Goal: Information Seeking & Learning: Learn about a topic

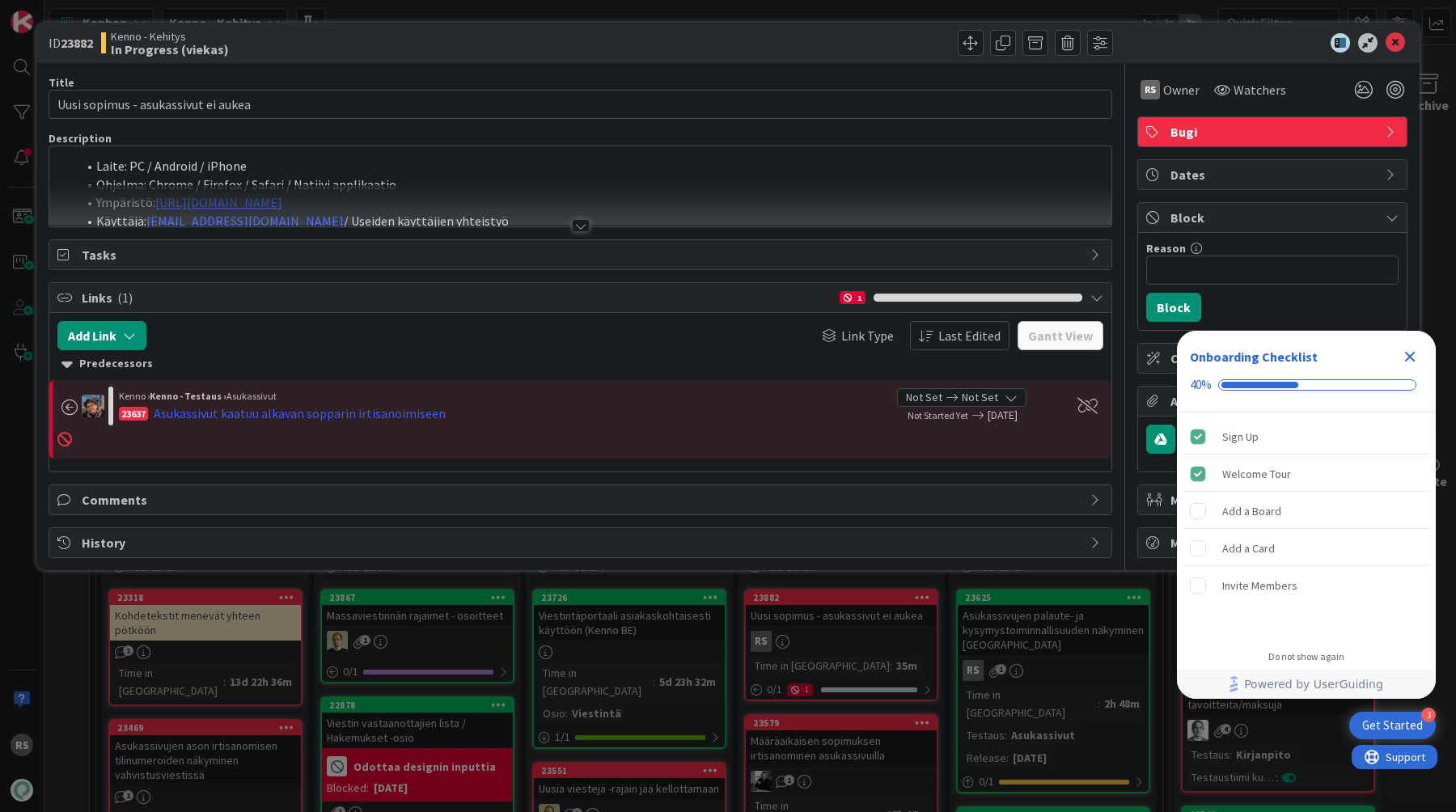
click at [585, 221] on div at bounding box center [581, 225] width 18 height 13
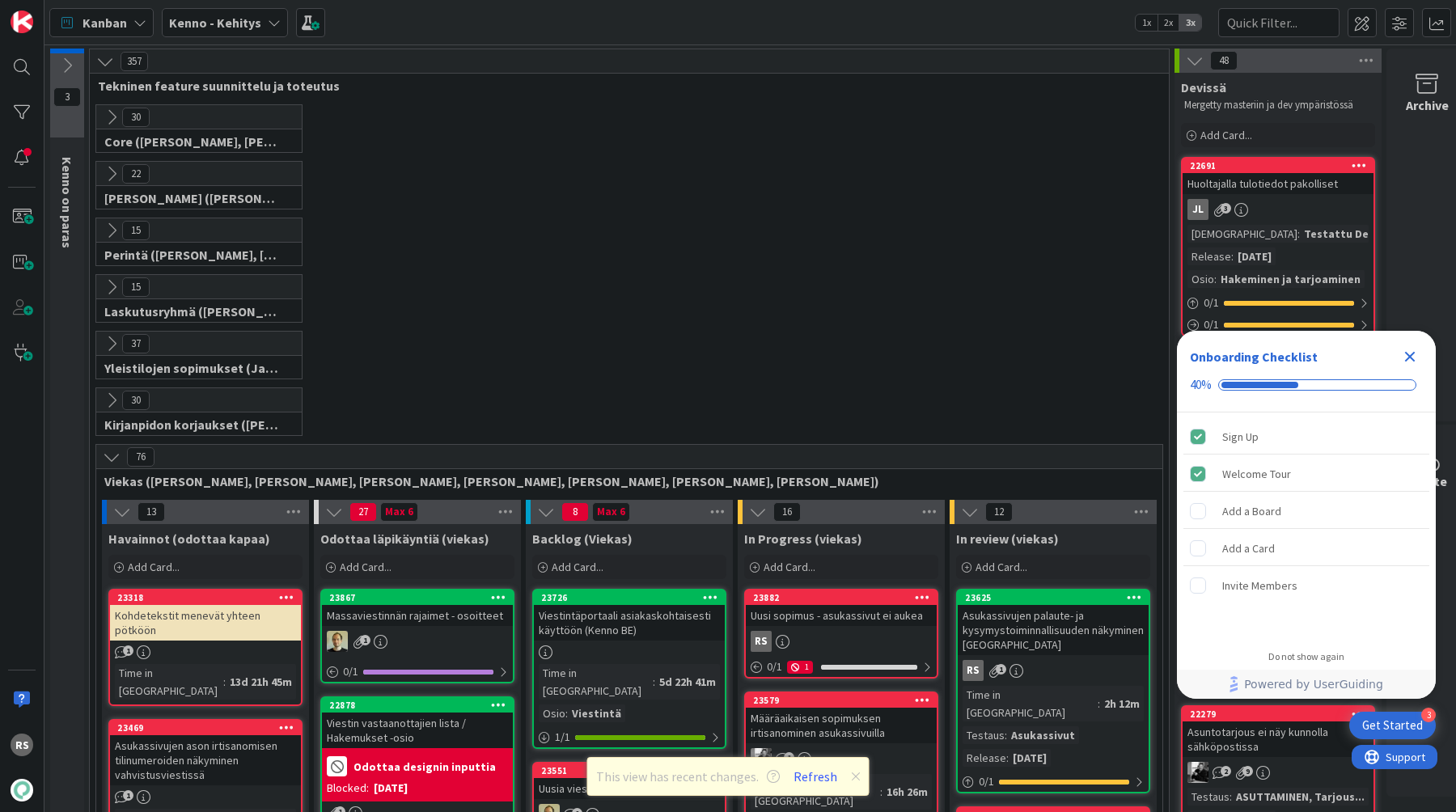
scroll to position [295, 0]
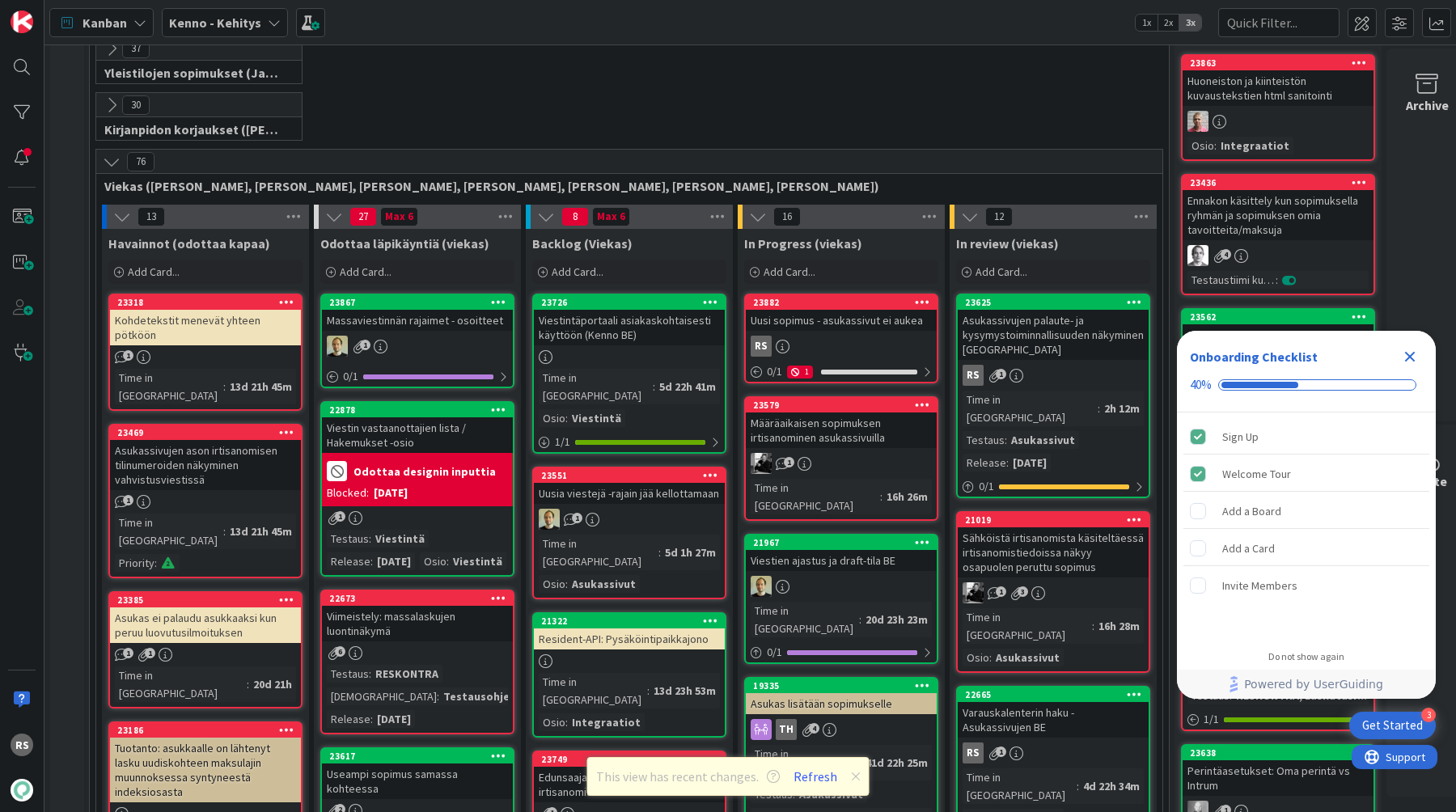
click at [841, 326] on div "Uusi sopimus - asukassivut ei aukea" at bounding box center [841, 320] width 191 height 21
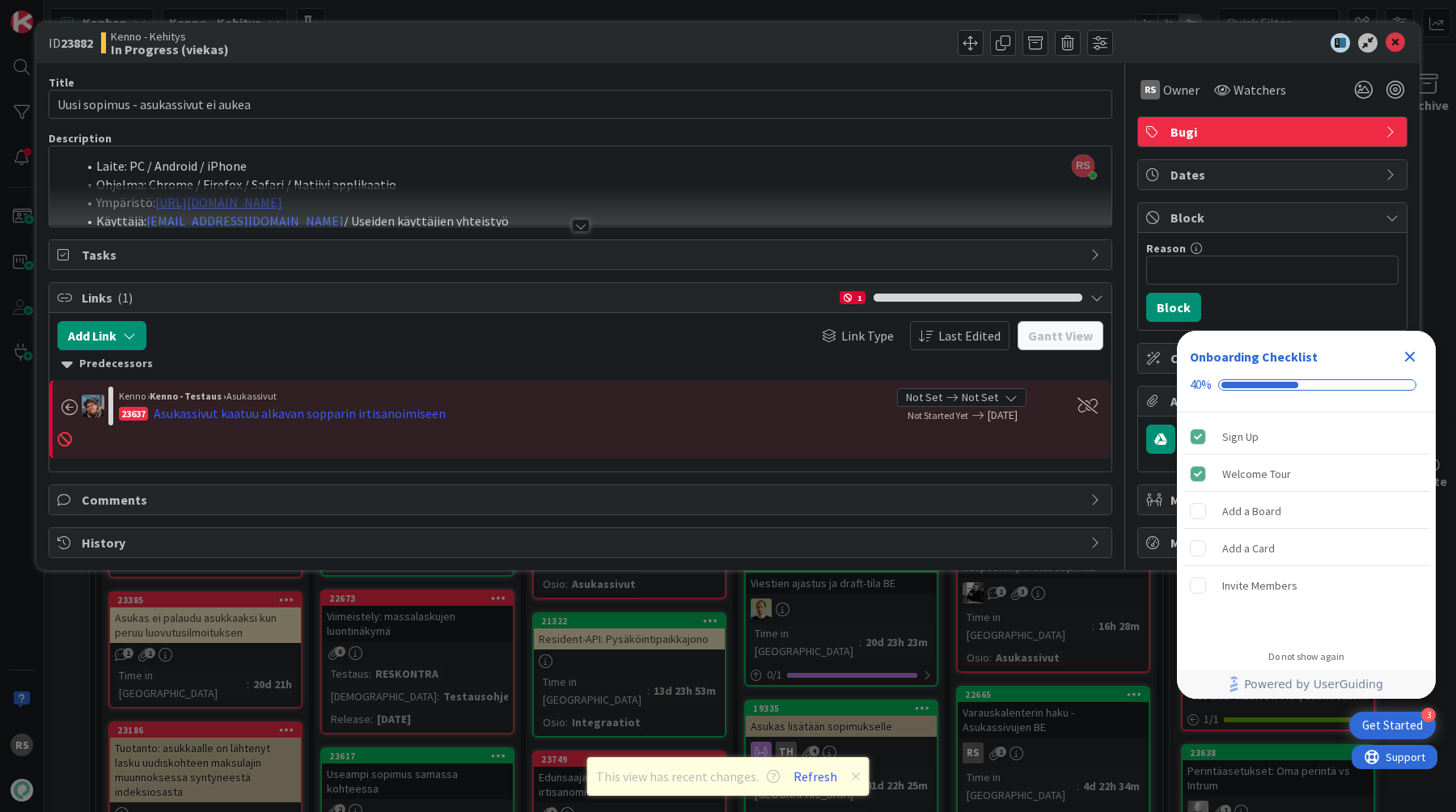
click at [572, 229] on div at bounding box center [581, 225] width 18 height 13
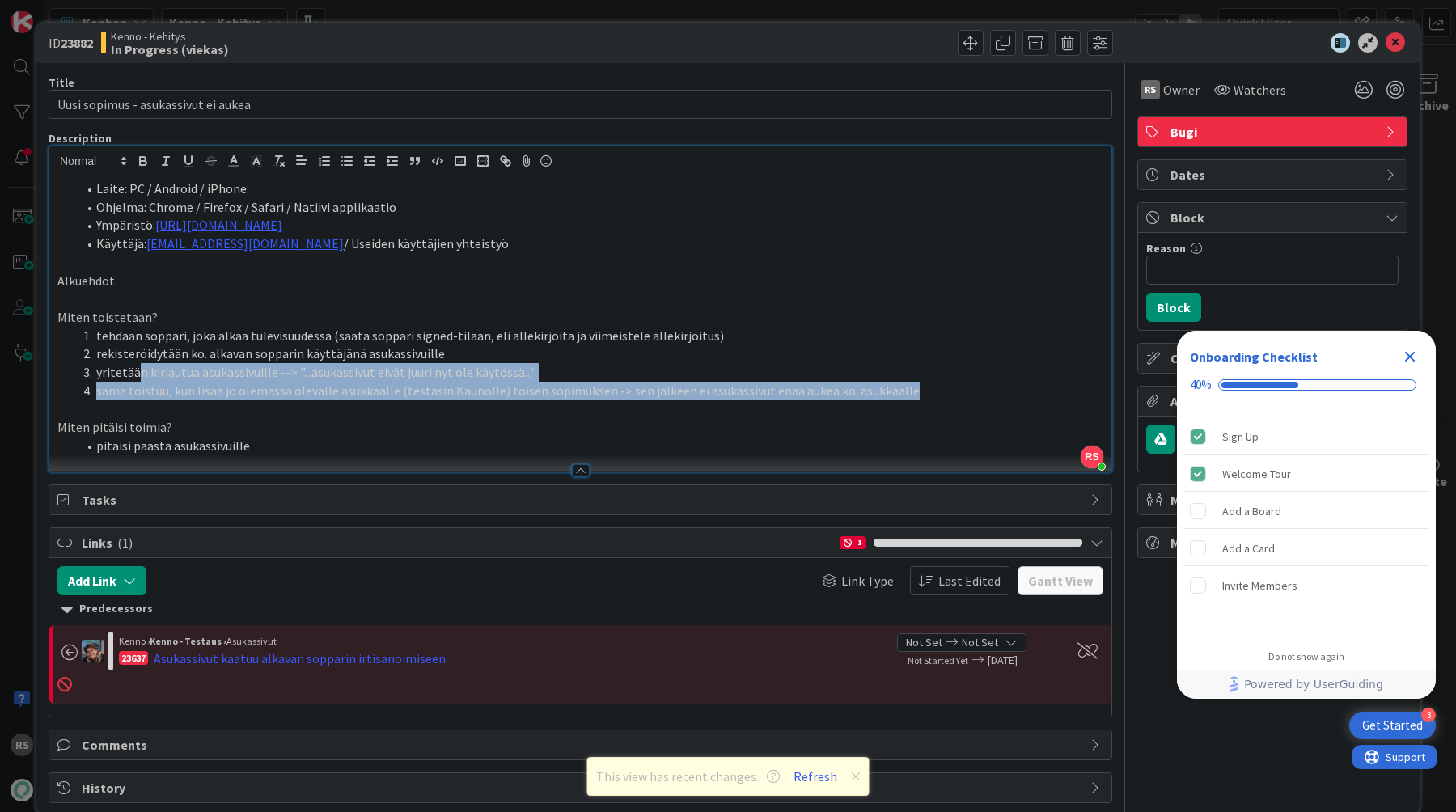
drag, startPoint x: 900, startPoint y: 390, endPoint x: 133, endPoint y: 362, distance: 767.5
click at [133, 363] on ol "tehdään soppari, joka alkaa tulevisuudessa (saata soppari signed-tilaan, eli al…" at bounding box center [580, 363] width 1046 height 73
click at [837, 384] on li "sama toistuu, kun lisää jo olemassa olevalle asukkaalle (testasin Kaunolle) toi…" at bounding box center [590, 391] width 1027 height 19
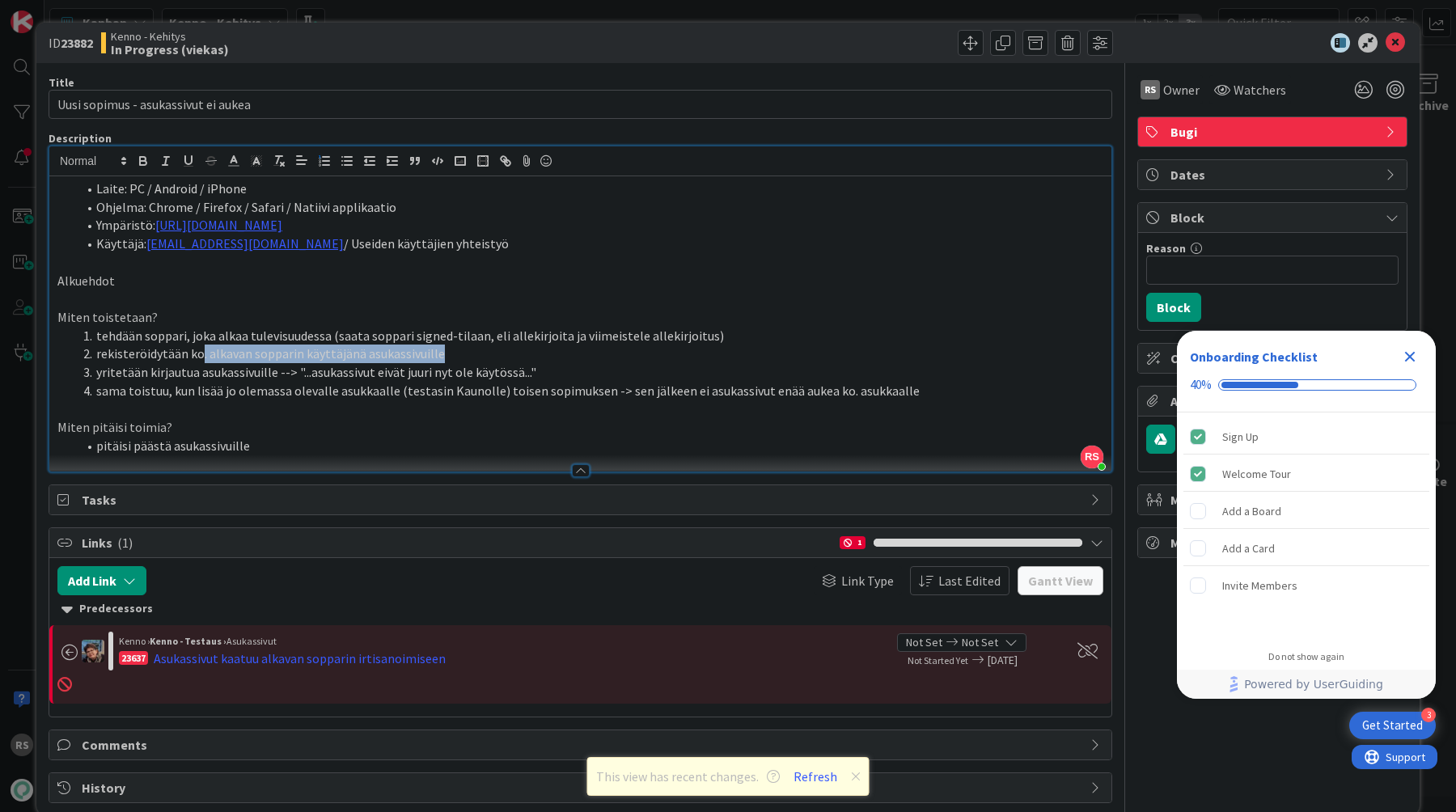
drag, startPoint x: 445, startPoint y: 355, endPoint x: 198, endPoint y: 355, distance: 247.0
click at [198, 355] on li "rekisteröidytään ko. alkavan sopparin käyttäjänä asukassivuille" at bounding box center [590, 354] width 1027 height 19
click at [262, 400] on p at bounding box center [580, 409] width 1046 height 19
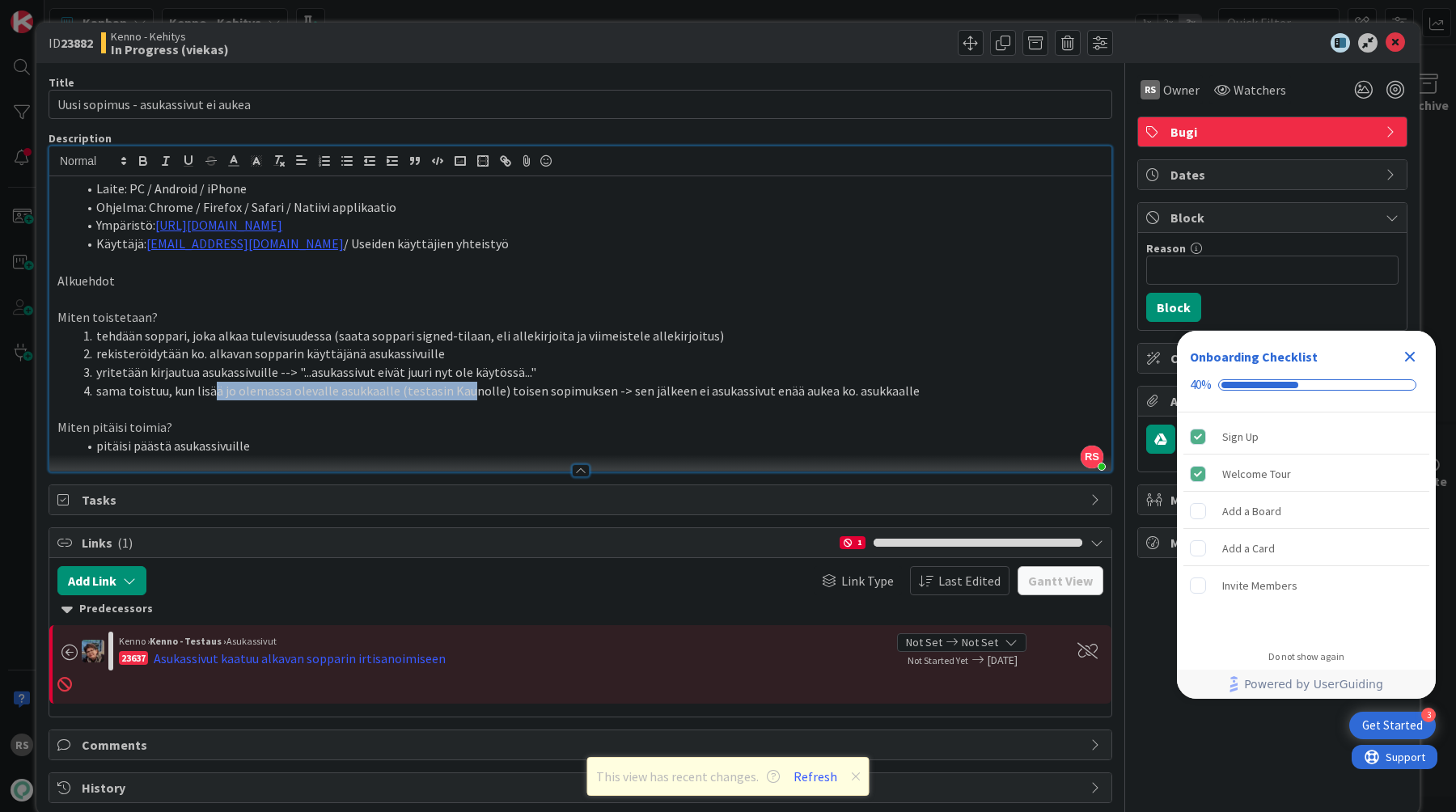
drag, startPoint x: 211, startPoint y: 393, endPoint x: 461, endPoint y: 396, distance: 250.0
click at [461, 396] on li "sama toistuu, kun lisää jo olemassa olevalle asukkaalle (testasin Kaunolle) toi…" at bounding box center [590, 391] width 1027 height 19
drag, startPoint x: 514, startPoint y: 395, endPoint x: 593, endPoint y: 395, distance: 79.0
click at [594, 395] on li "sama toistuu, kun lisää jo olemassa olevalle asukkaalle (testasin Kaunolle) toi…" at bounding box center [590, 391] width 1027 height 19
click at [962, 395] on li "sama toistuu, kun lisää jo olemassa olevalle asukkaalle (testasin Kaunolle) toi…" at bounding box center [590, 391] width 1027 height 19
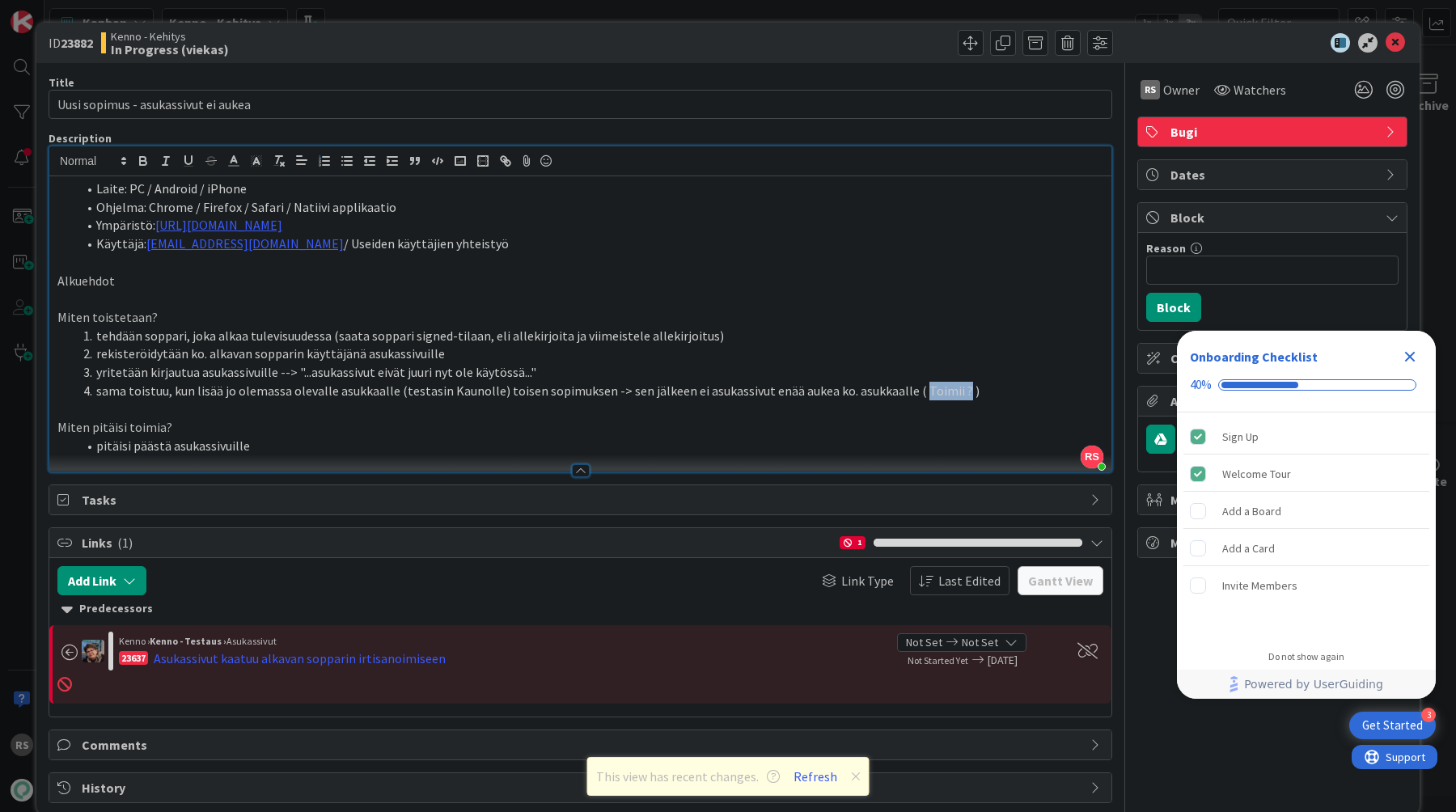
drag, startPoint x: 946, startPoint y: 390, endPoint x: 906, endPoint y: 393, distance: 40.1
click at [906, 393] on li "sama toistuu, kun lisää jo olemassa olevalle asukkaalle (testasin Kaunolle) toi…" at bounding box center [590, 391] width 1027 height 19
click at [232, 164] on icon at bounding box center [233, 161] width 15 height 15
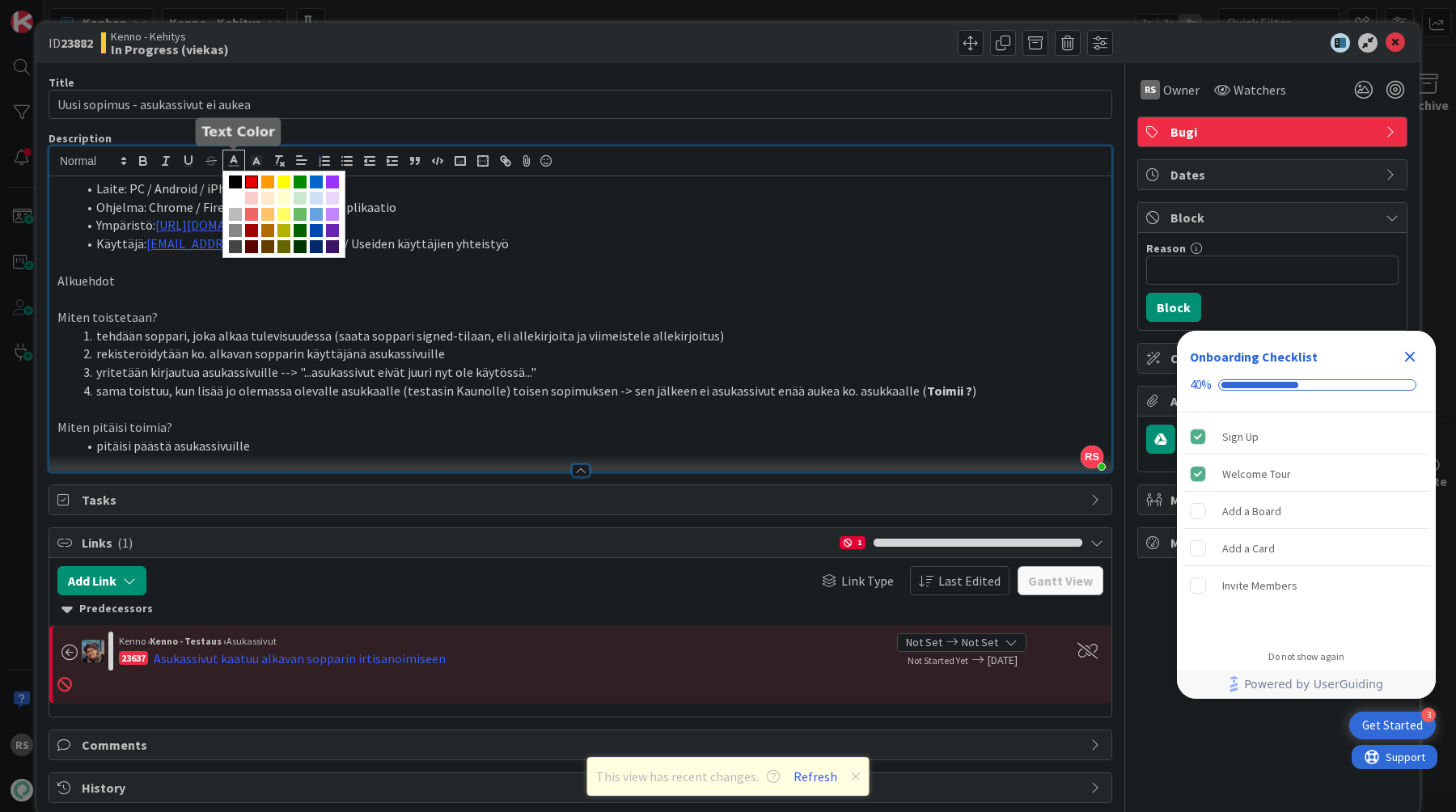
click at [253, 183] on span at bounding box center [251, 181] width 13 height 13
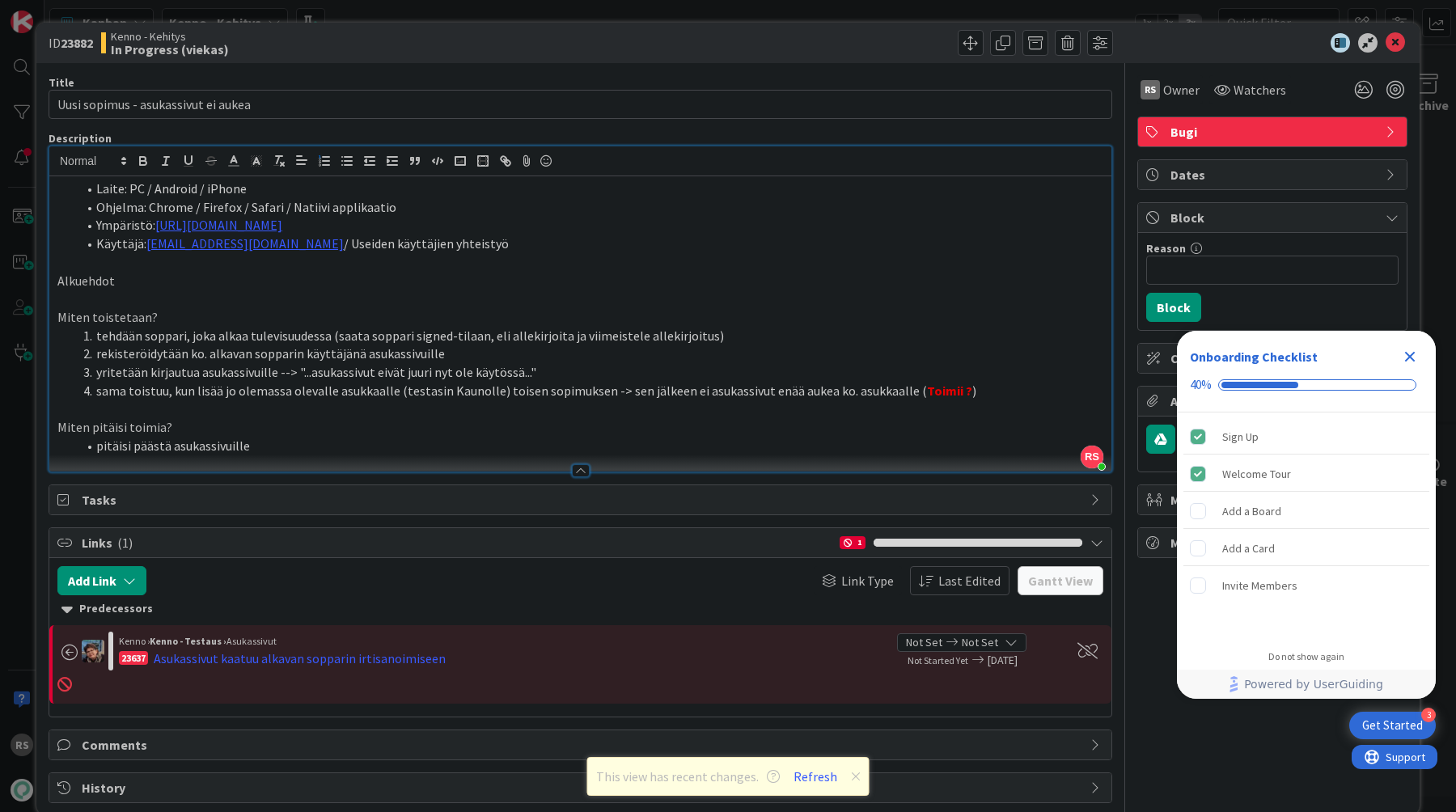
click at [447, 227] on li "Ympäristö: [URL][DOMAIN_NAME]" at bounding box center [590, 225] width 1027 height 19
click at [1393, 35] on icon at bounding box center [1395, 42] width 19 height 19
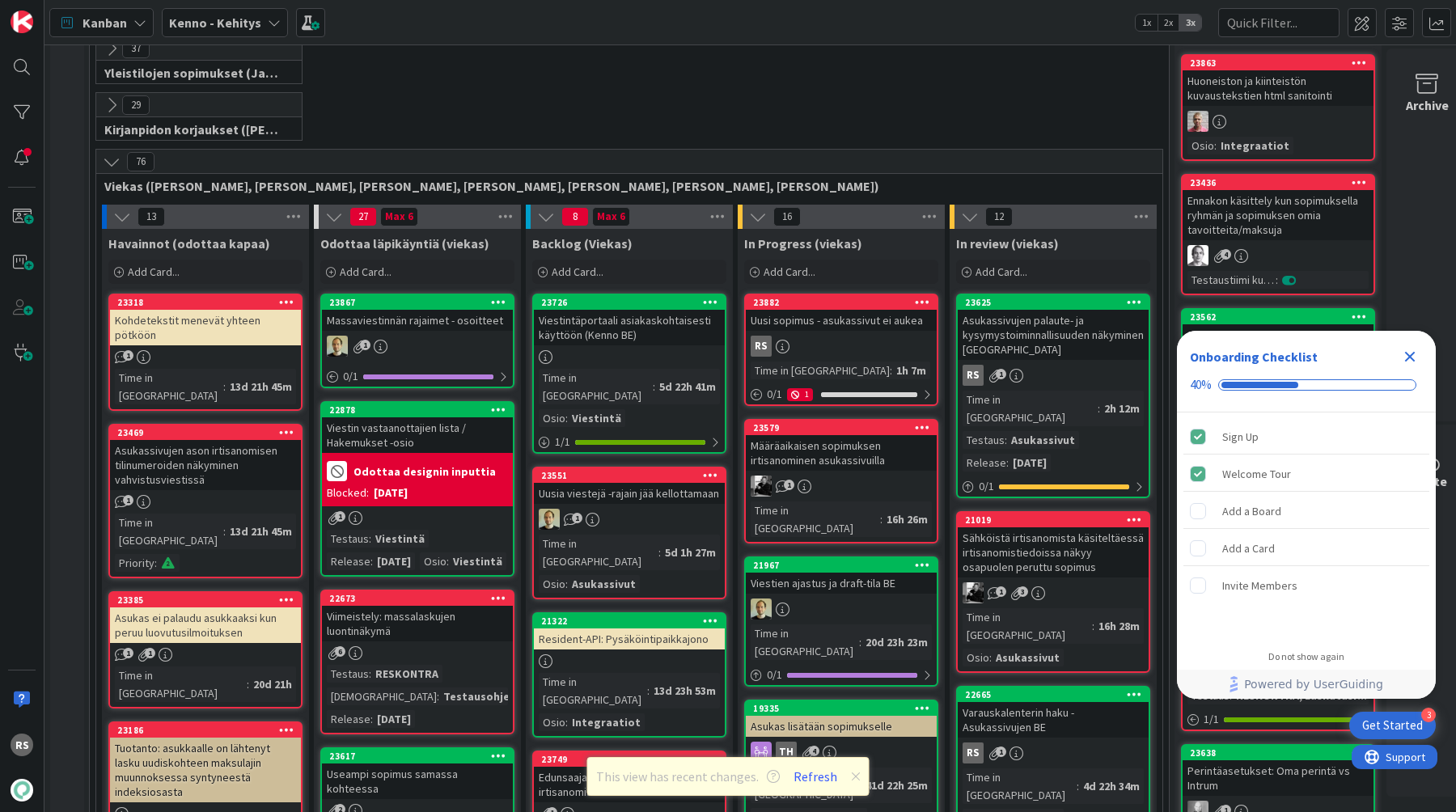
click at [868, 340] on div "RS" at bounding box center [841, 346] width 191 height 21
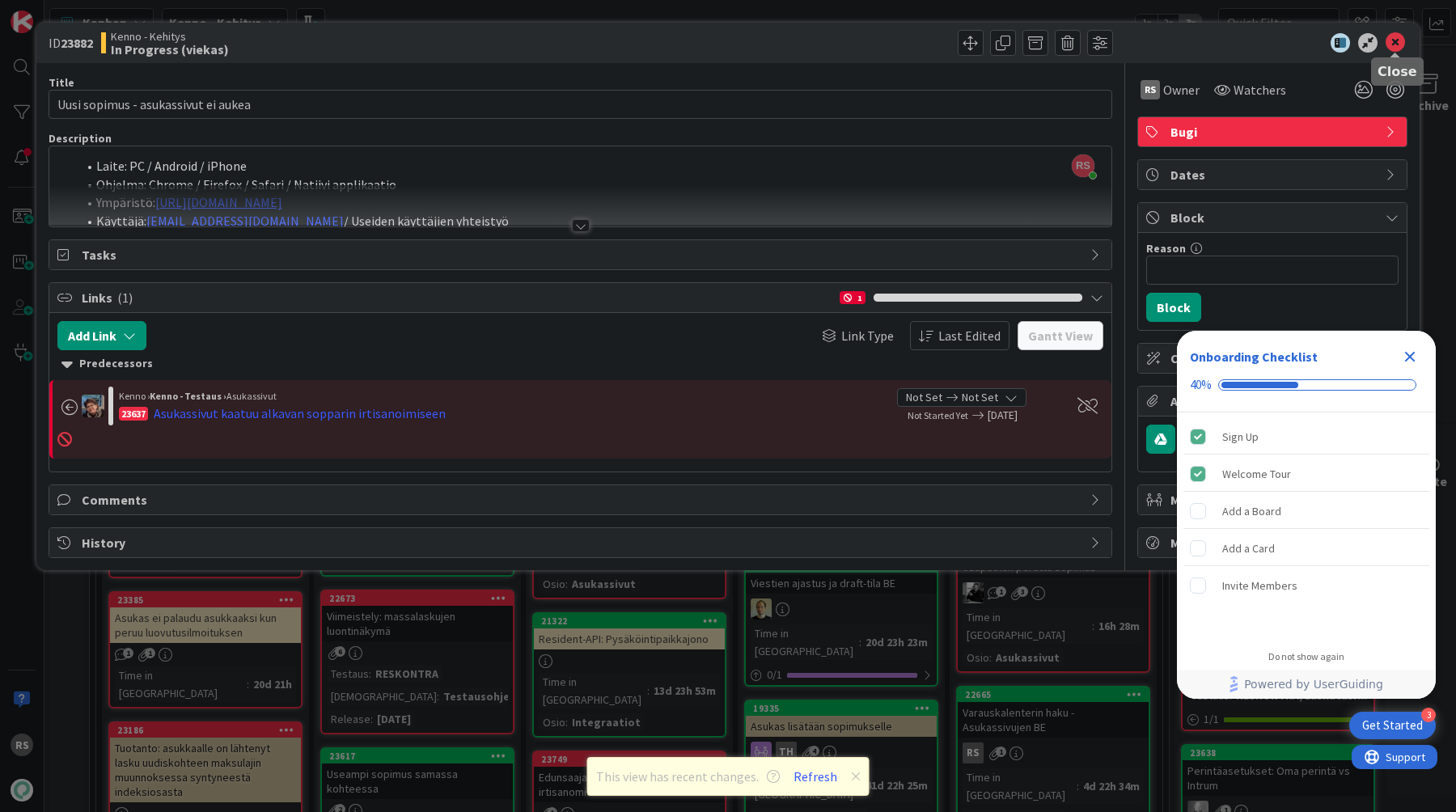
click at [1402, 36] on icon at bounding box center [1395, 42] width 19 height 19
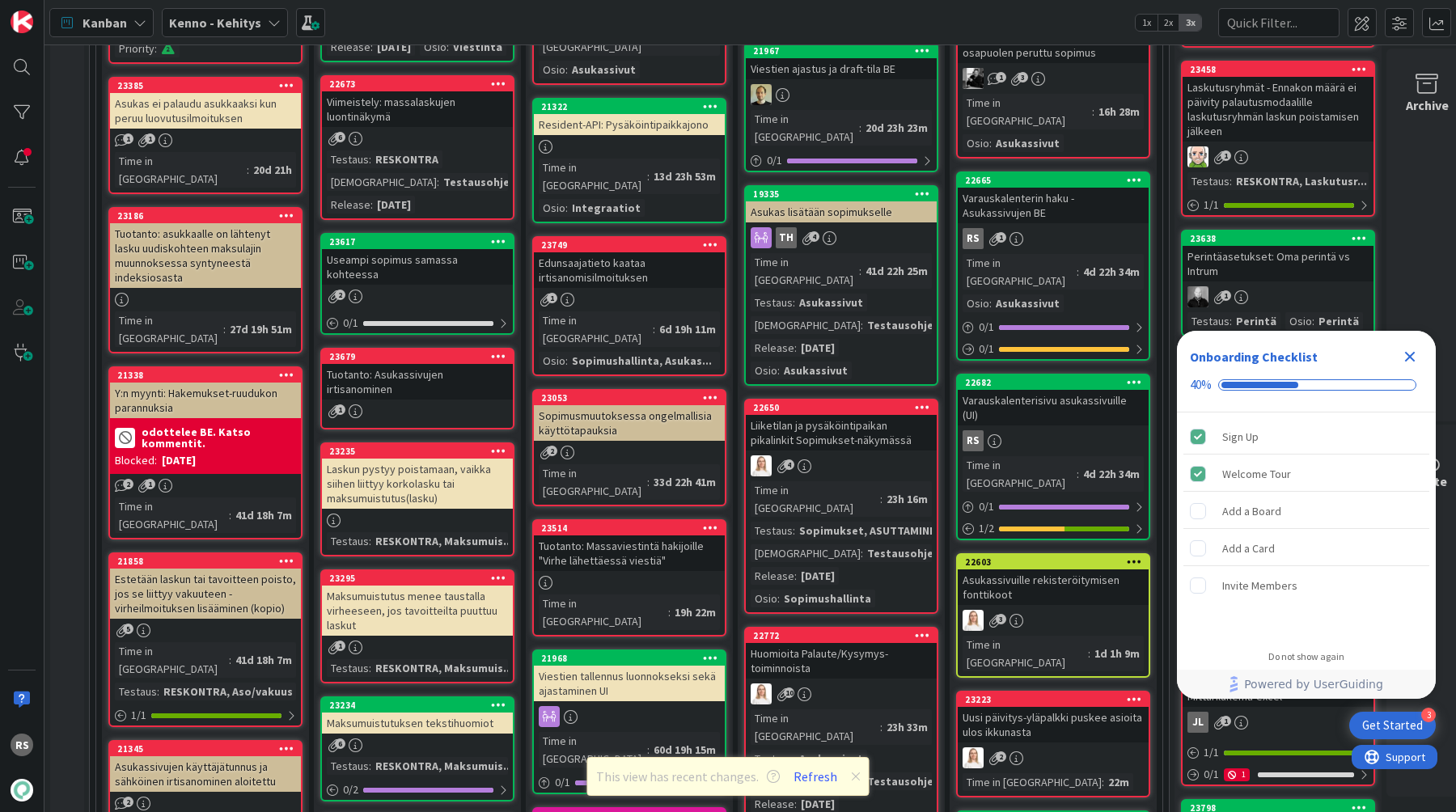
scroll to position [849, 0]
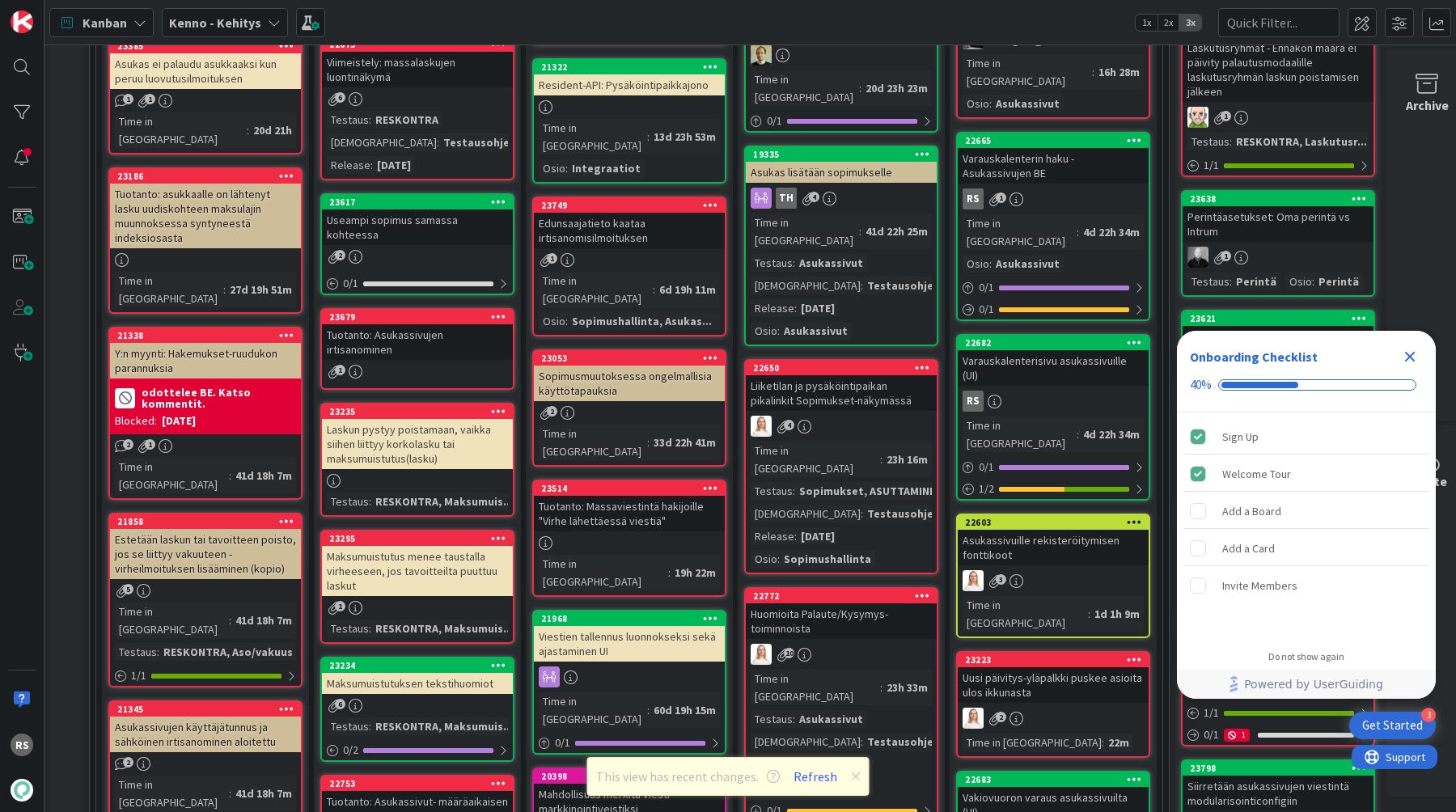
click at [809, 603] on div "Huomioita Palaute/Kysymys-toiminnoista" at bounding box center [841, 620] width 191 height 35
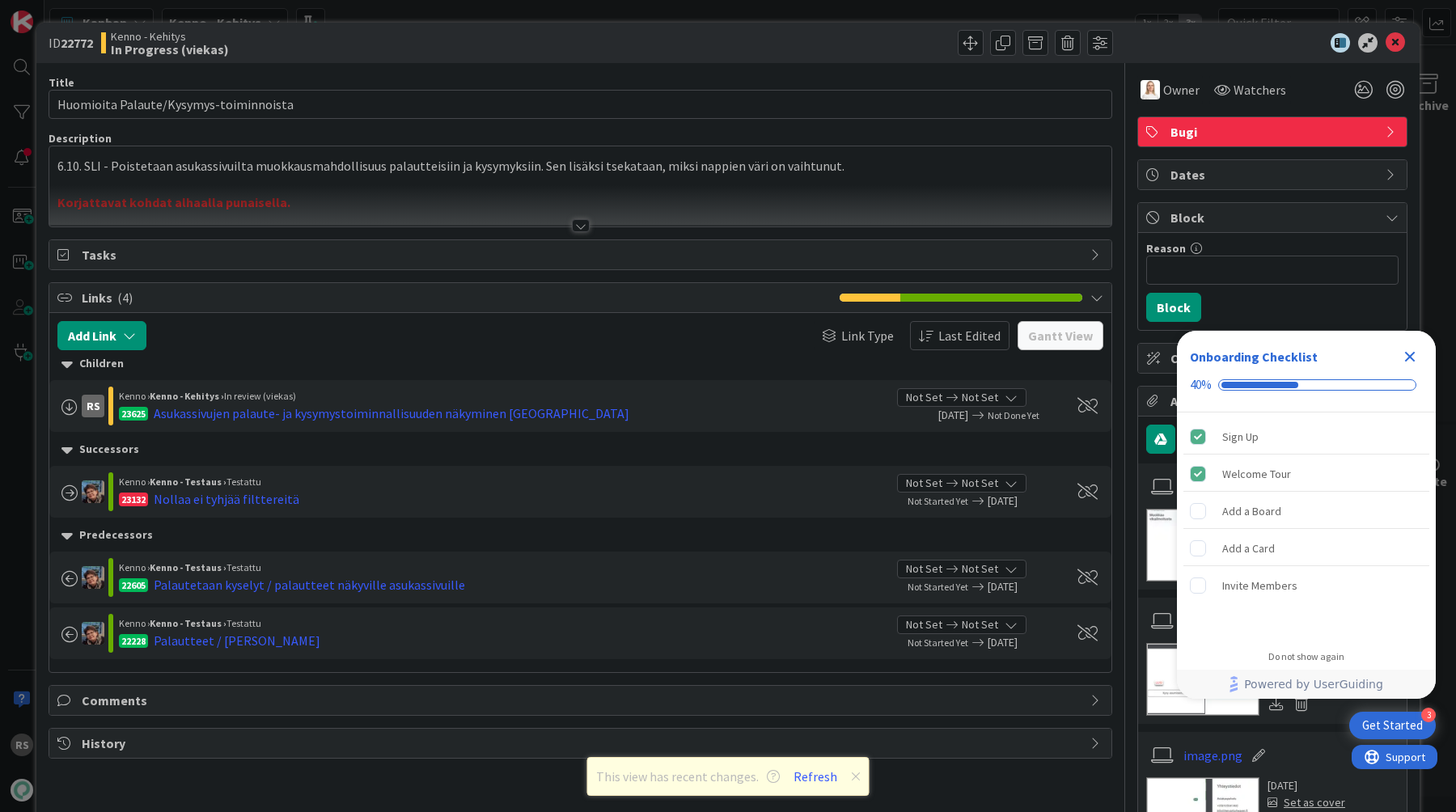
click at [581, 224] on div at bounding box center [581, 225] width 18 height 13
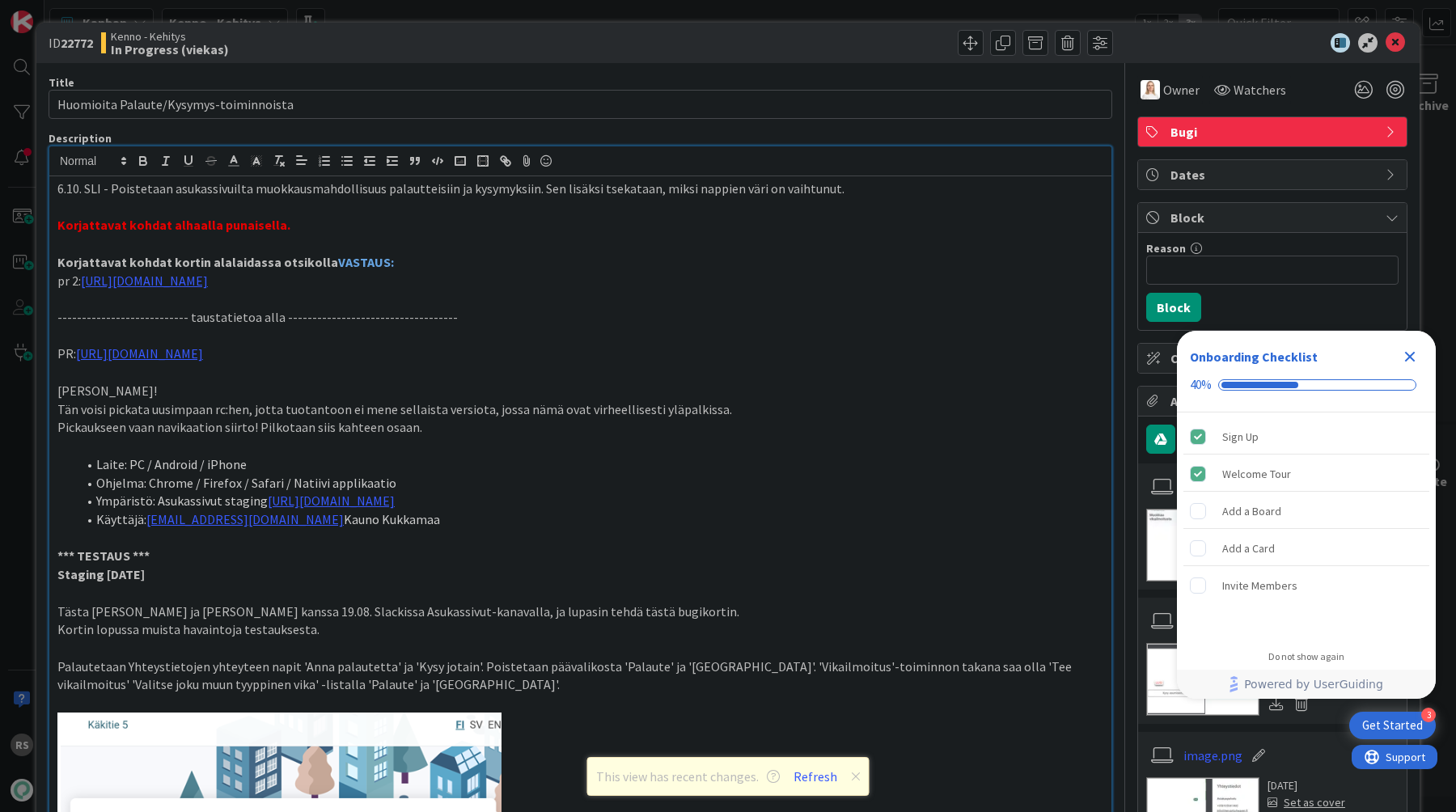
click at [1405, 352] on icon "Close Checklist" at bounding box center [1410, 357] width 10 height 10
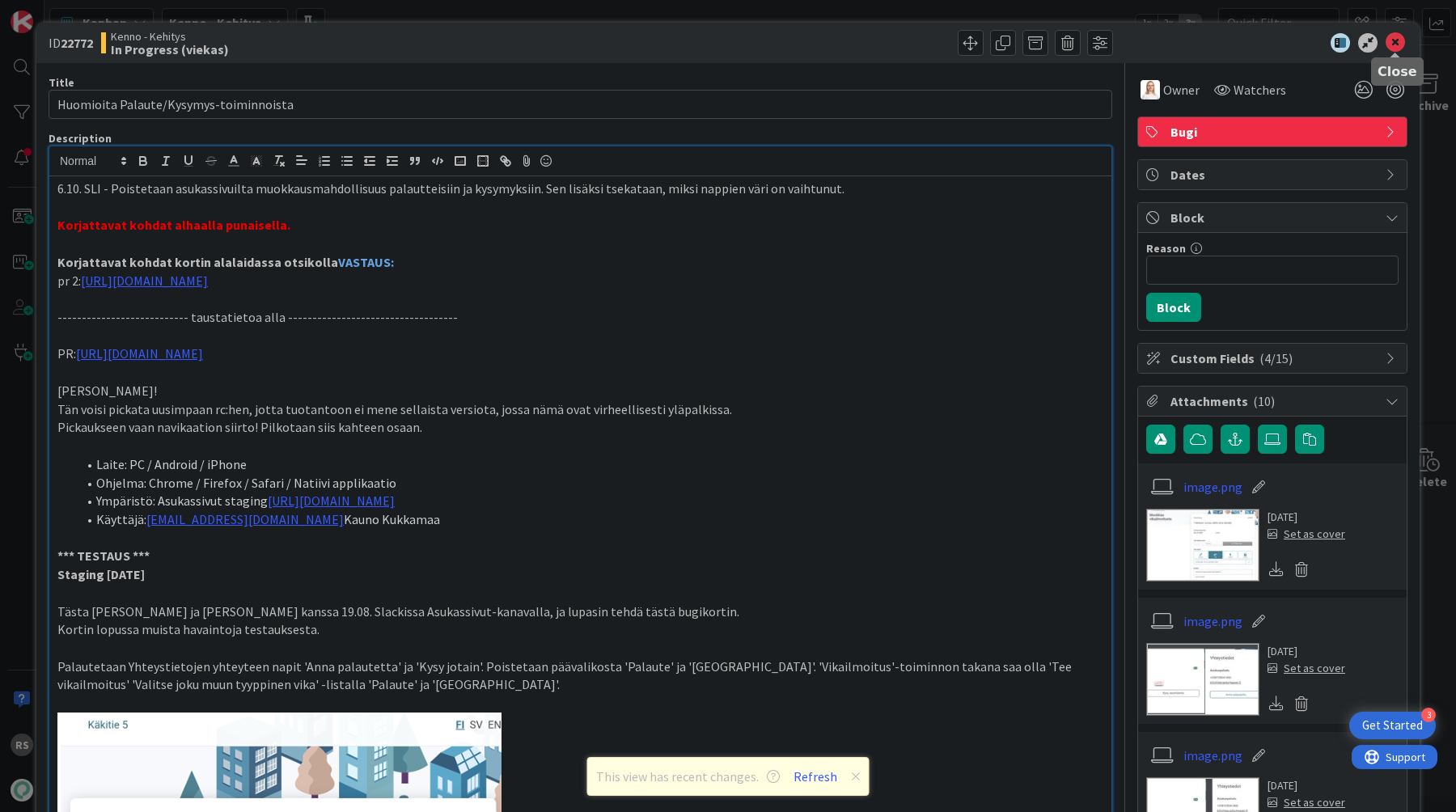
click at [1396, 40] on icon at bounding box center [1395, 42] width 19 height 19
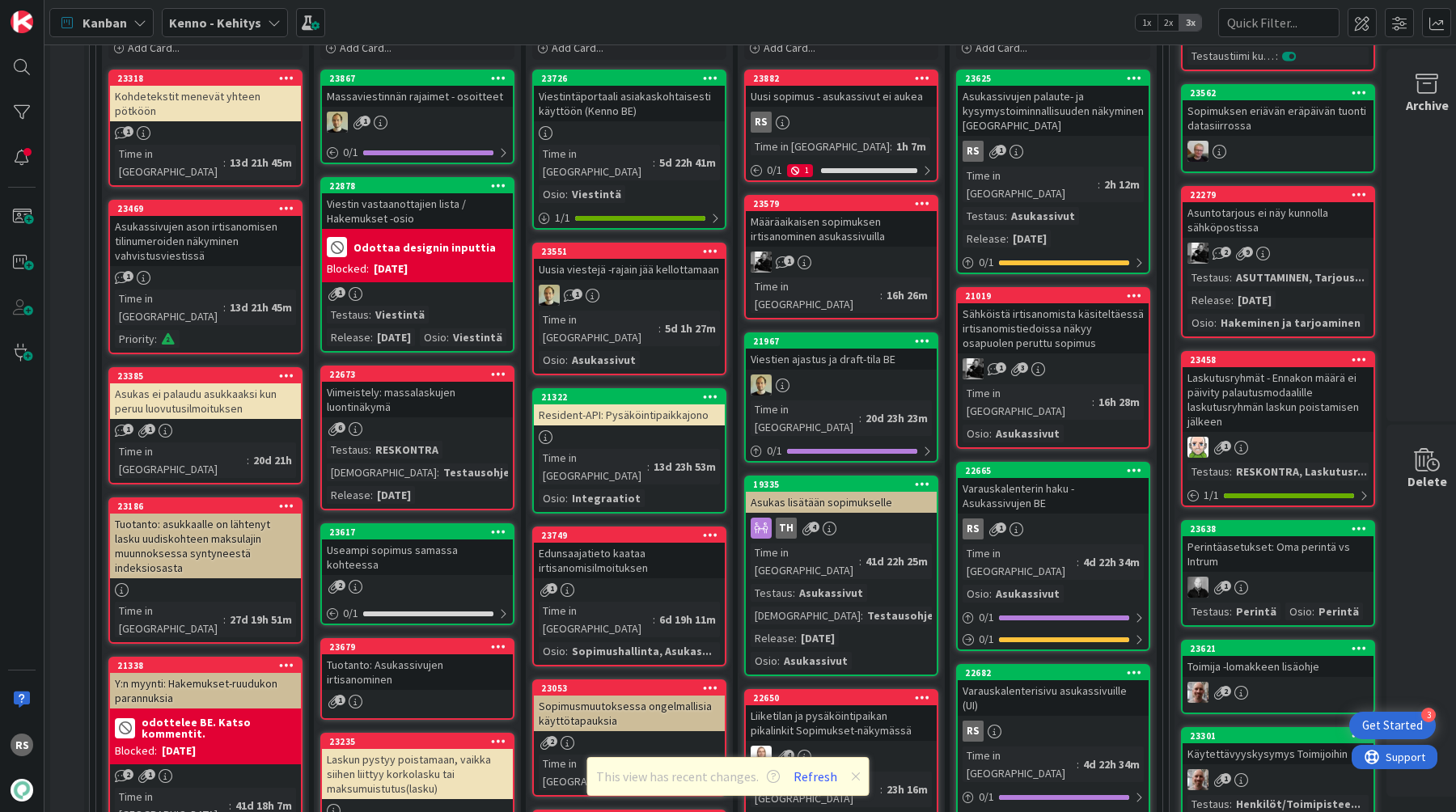
click at [840, 111] on div "RS" at bounding box center [841, 122] width 191 height 21
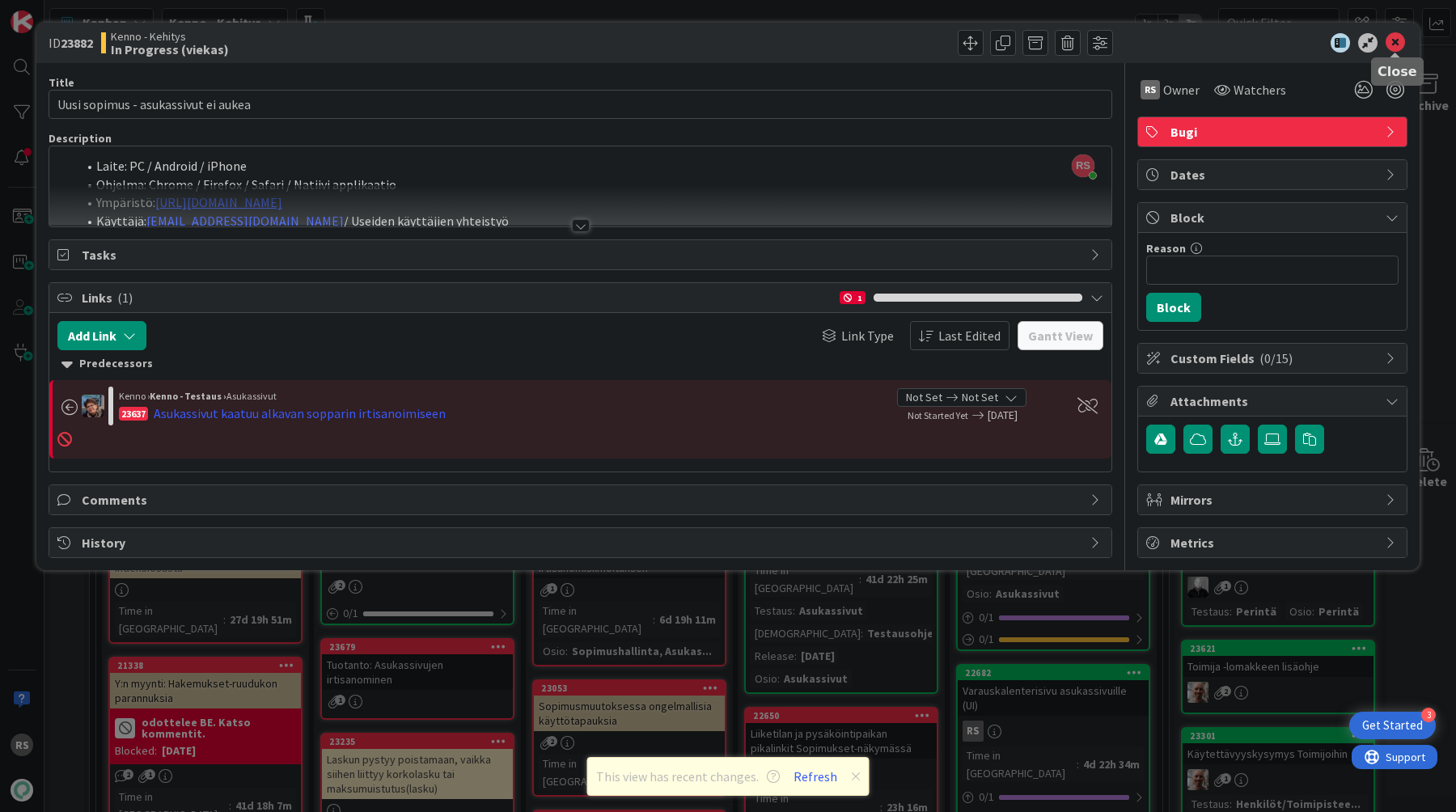
click at [1403, 47] on icon at bounding box center [1395, 42] width 19 height 19
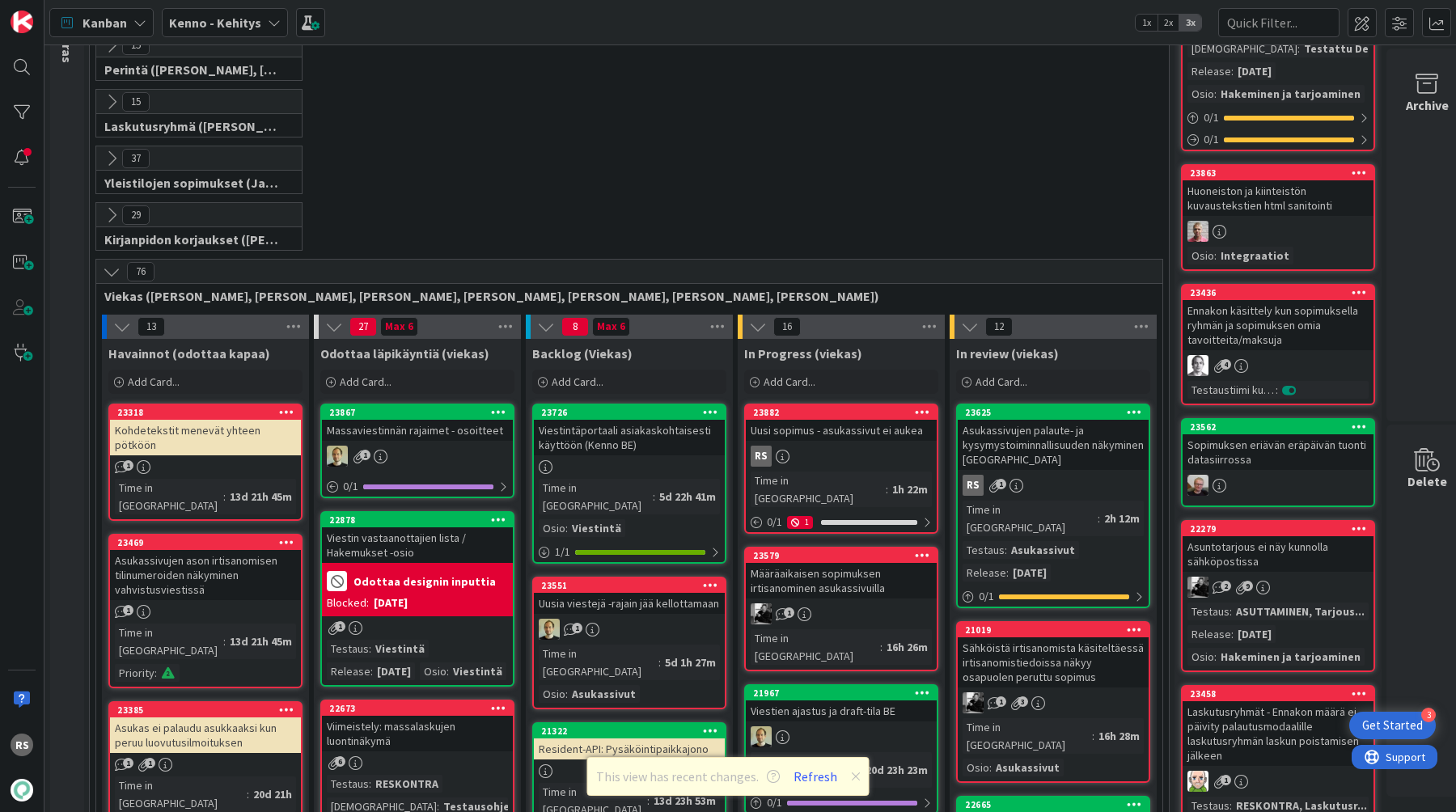
scroll to position [214, 0]
